Goal: Navigation & Orientation: Find specific page/section

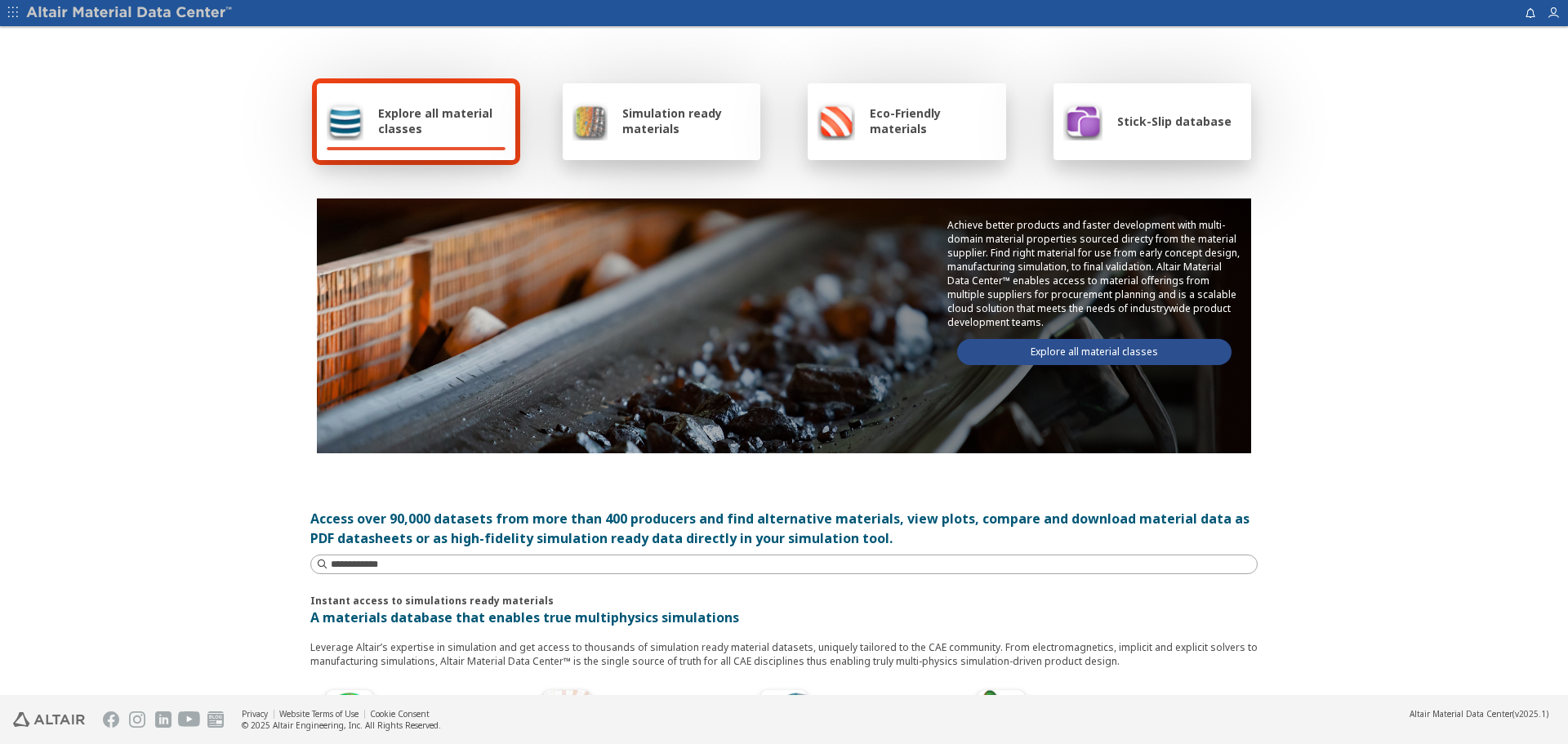
click at [1102, 349] on link "Explore all material classes" at bounding box center [1094, 351] width 274 height 26
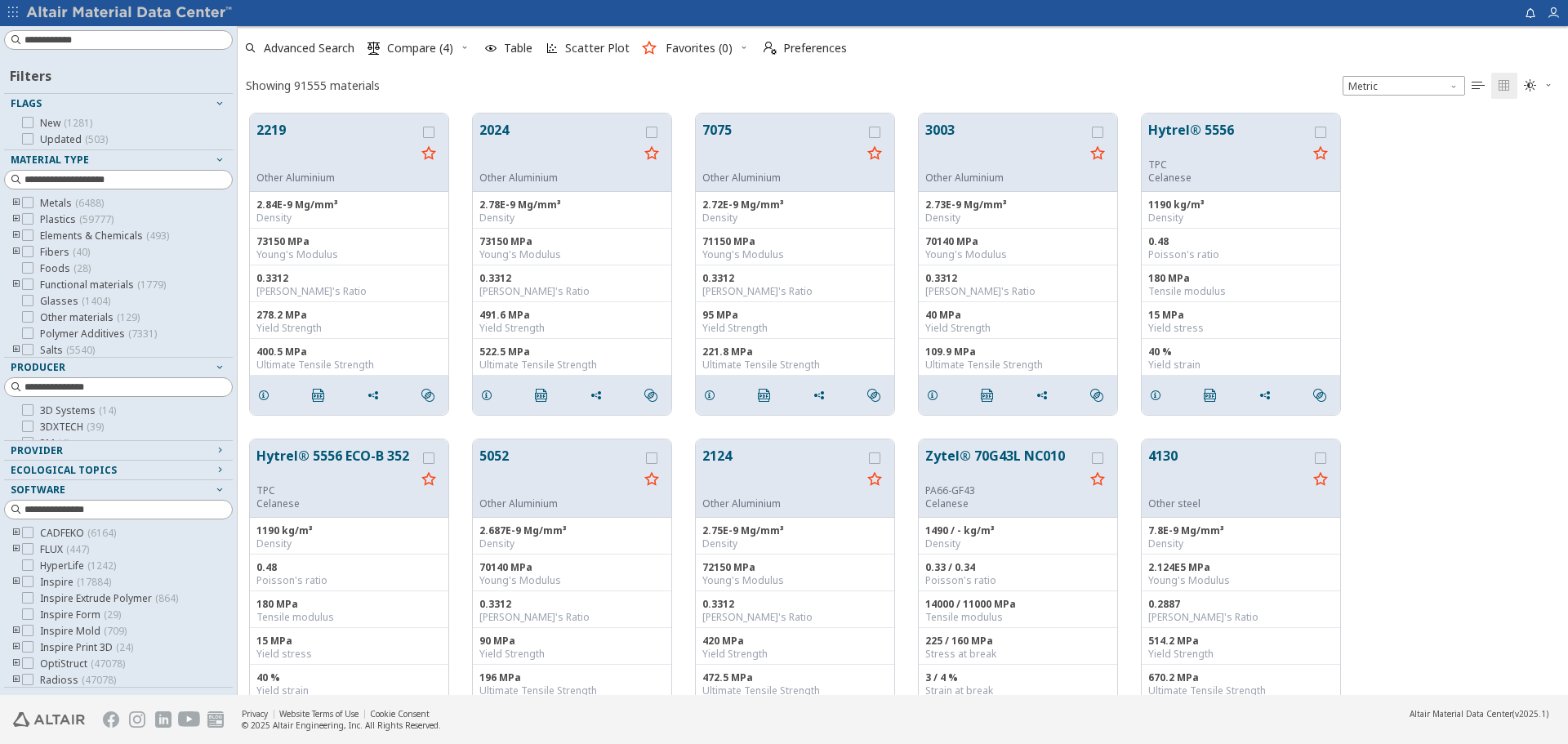
scroll to position [581, 1318]
click at [15, 202] on icon "toogle group" at bounding box center [15, 203] width 11 height 13
click at [39, 218] on icon "toogle group" at bounding box center [40, 219] width 11 height 13
